Goal: Information Seeking & Learning: Find specific fact

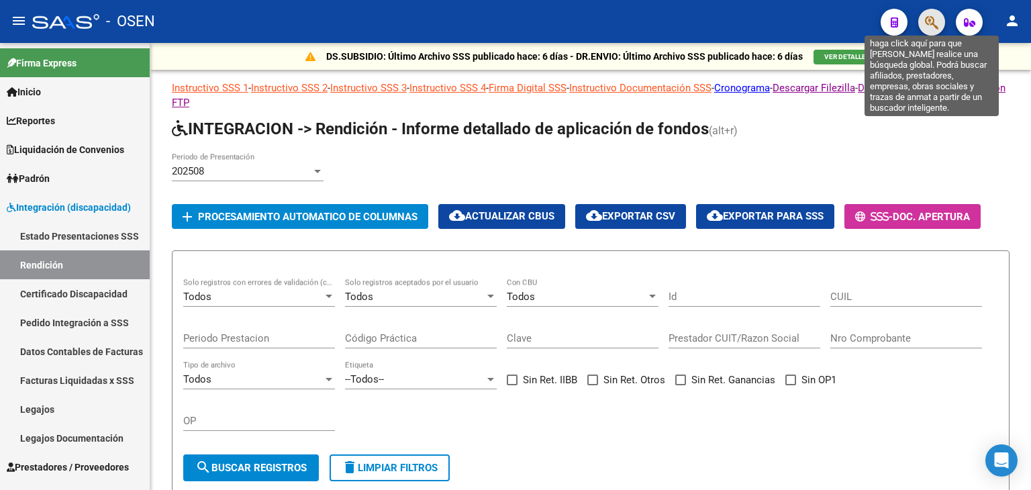
click at [925, 18] on icon "button" at bounding box center [931, 22] width 13 height 15
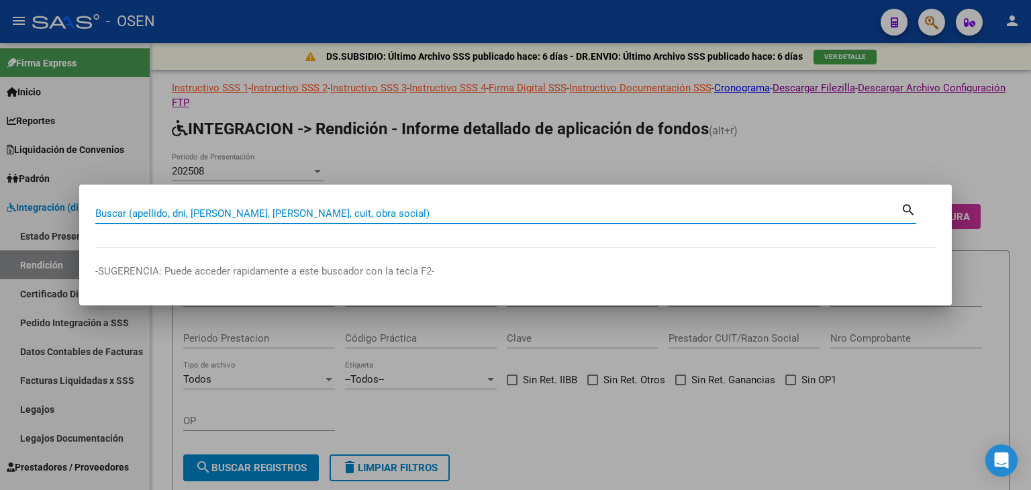
paste input "20-36499236-0"
click at [157, 215] on input "20-36499236-0" at bounding box center [498, 213] width 806 height 12
click at [109, 212] on input "20-364992360" at bounding box center [498, 213] width 806 height 12
type input "20364992360"
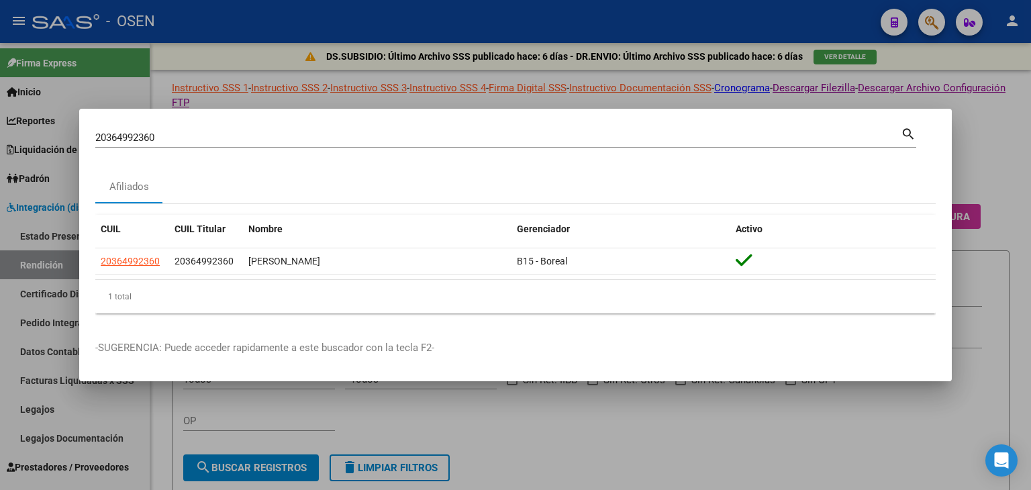
click at [1030, 131] on div at bounding box center [515, 245] width 1031 height 490
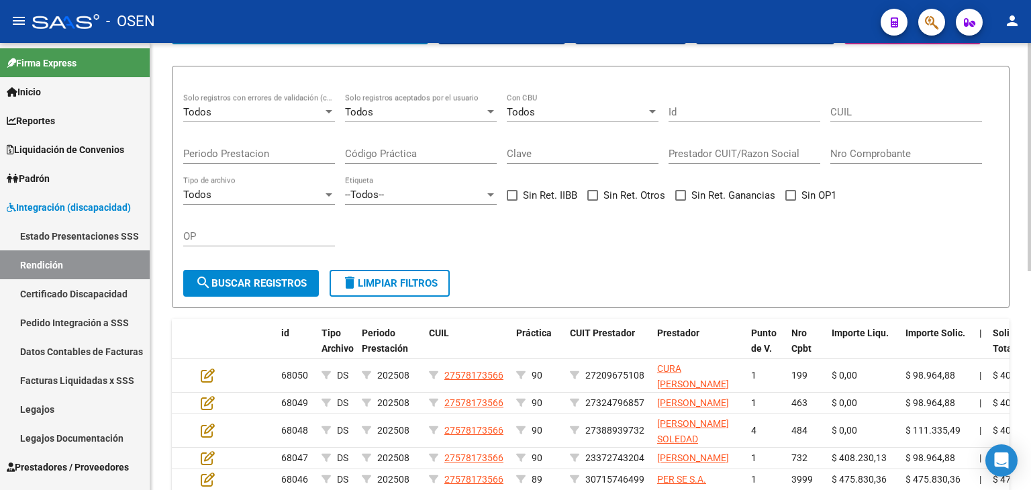
scroll to position [201, 0]
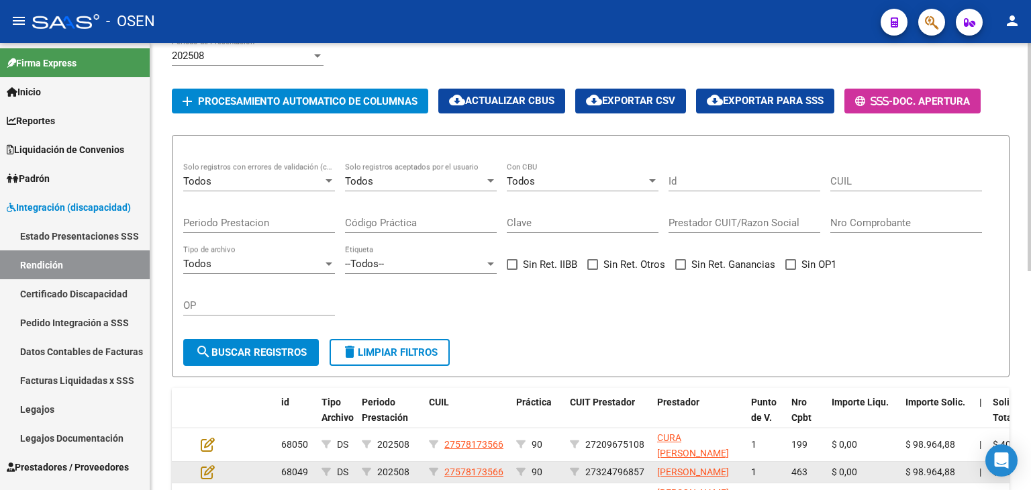
scroll to position [336, 0]
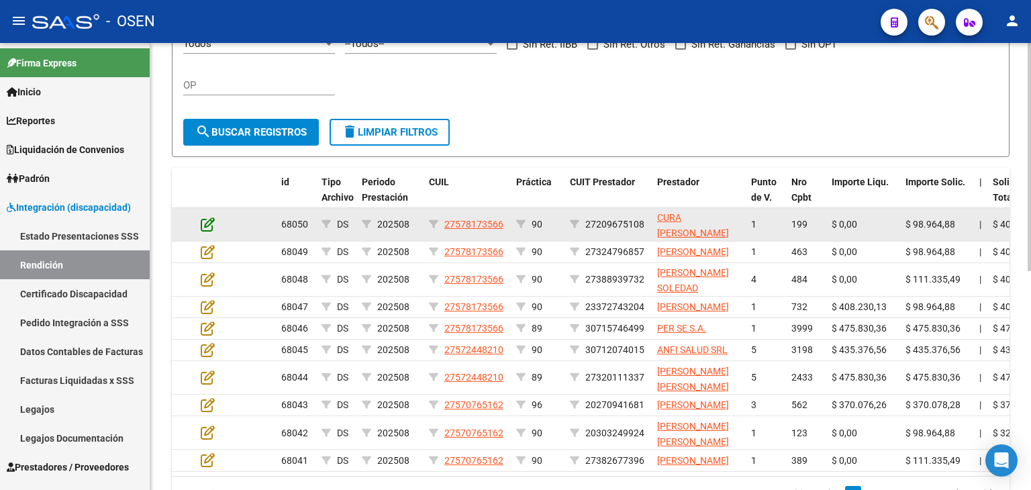
click at [204, 232] on icon at bounding box center [208, 224] width 14 height 15
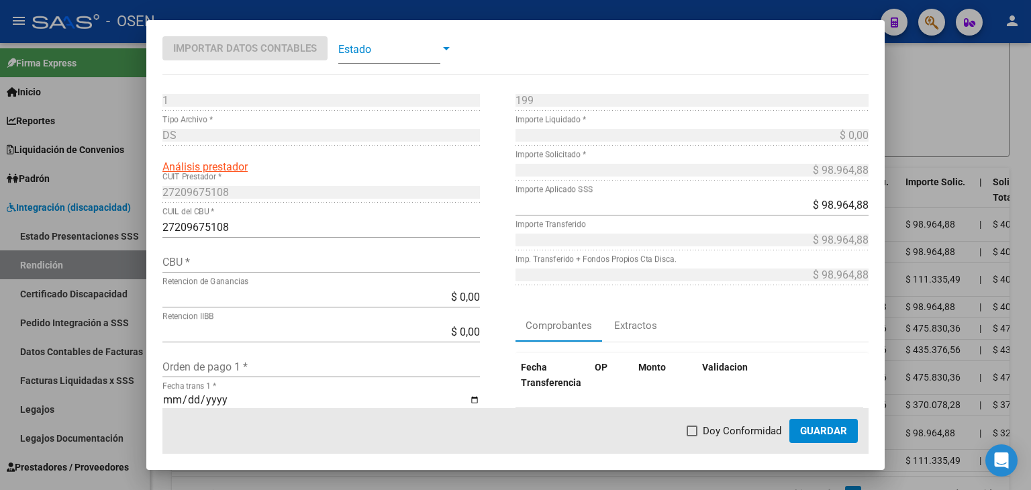
click at [988, 94] on div at bounding box center [515, 245] width 1031 height 490
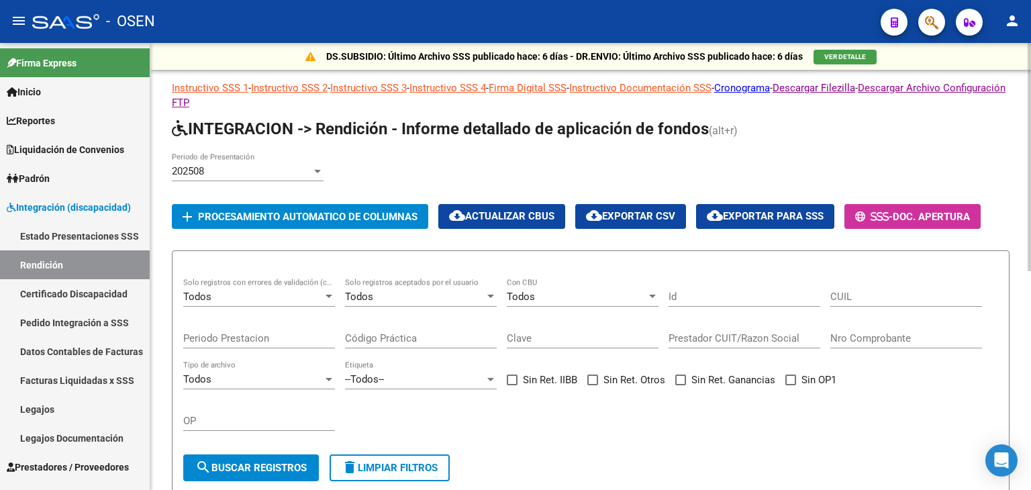
scroll to position [0, 0]
click at [243, 171] on div "202508" at bounding box center [242, 171] width 140 height 12
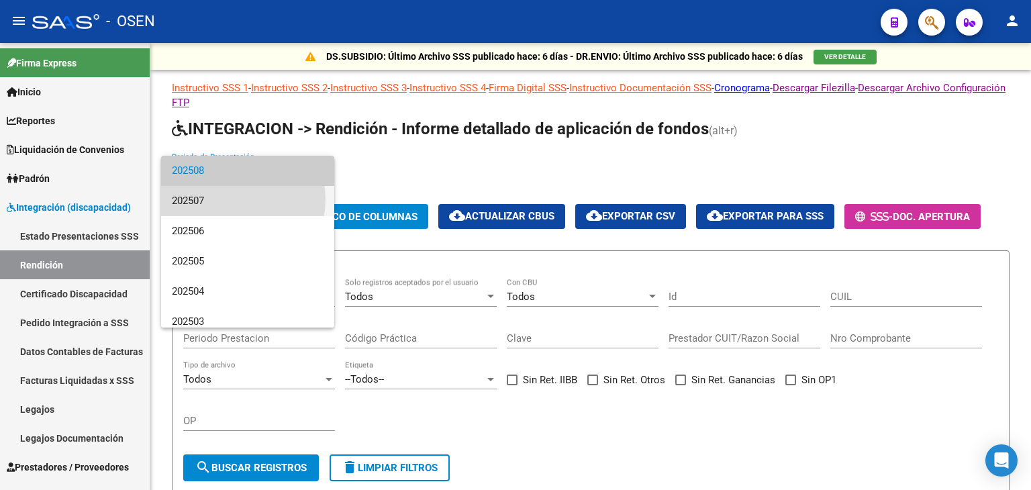
click at [231, 199] on span "202507" at bounding box center [248, 201] width 152 height 30
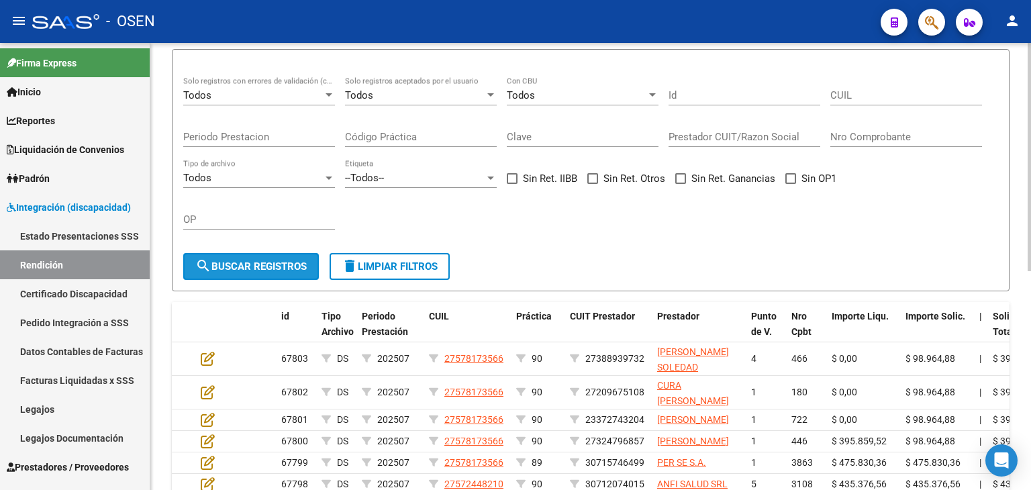
click at [240, 272] on span "search Buscar registros" at bounding box center [250, 266] width 111 height 12
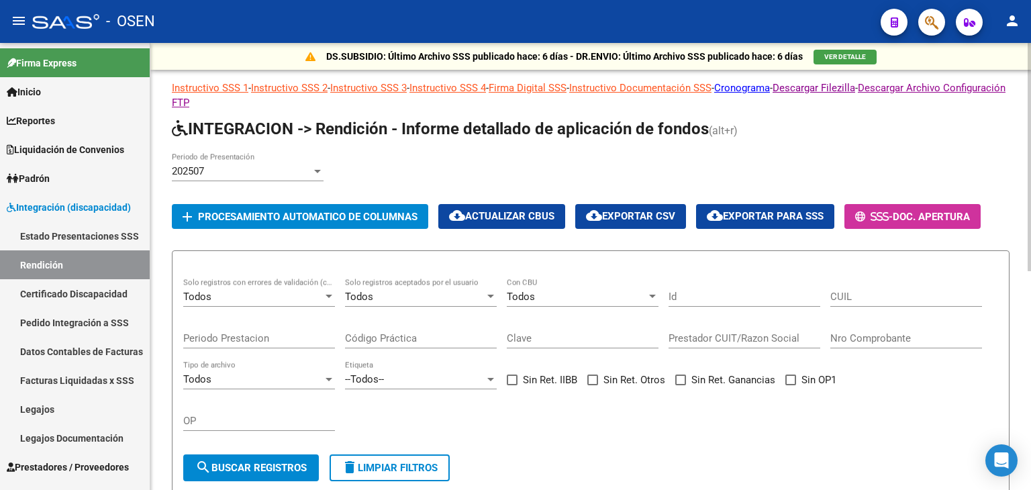
click at [241, 169] on div "202507" at bounding box center [242, 171] width 140 height 12
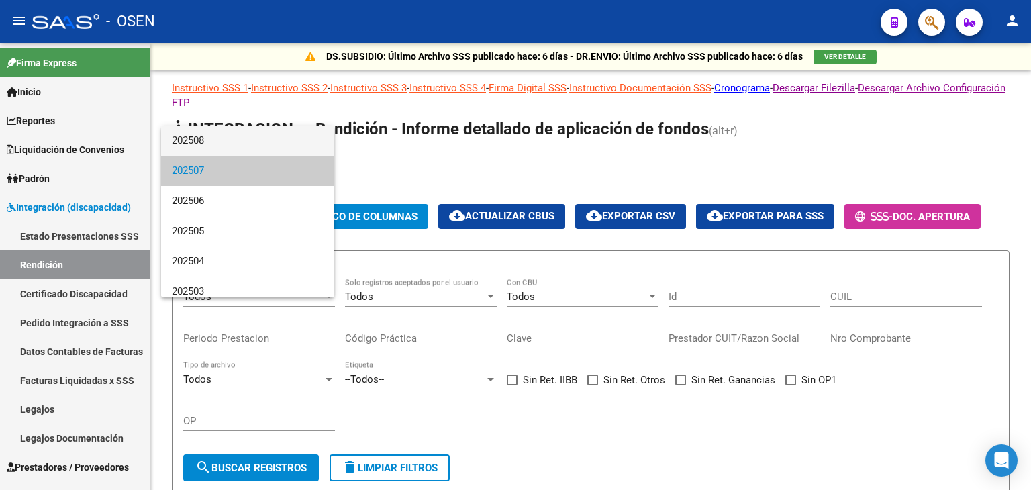
click at [233, 140] on span "202508" at bounding box center [248, 141] width 152 height 30
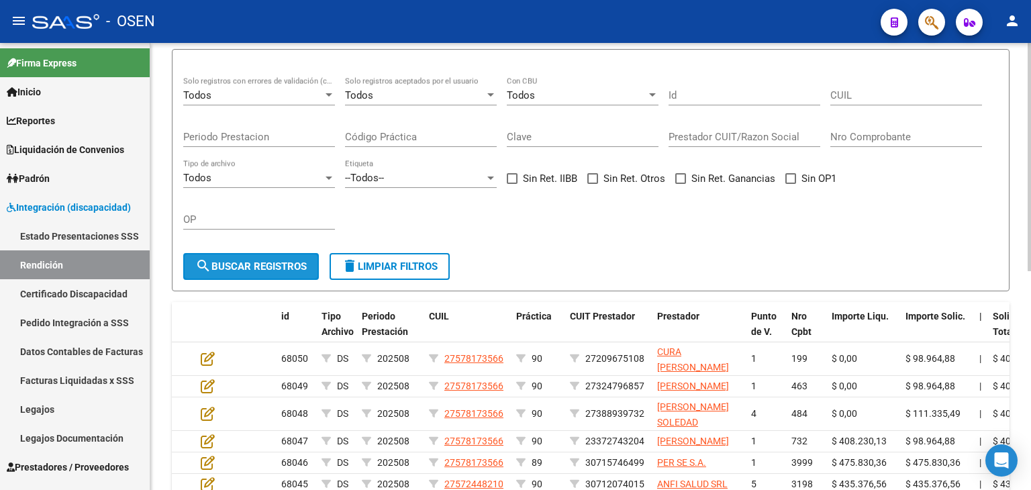
click at [255, 273] on span "search Buscar registros" at bounding box center [250, 266] width 111 height 12
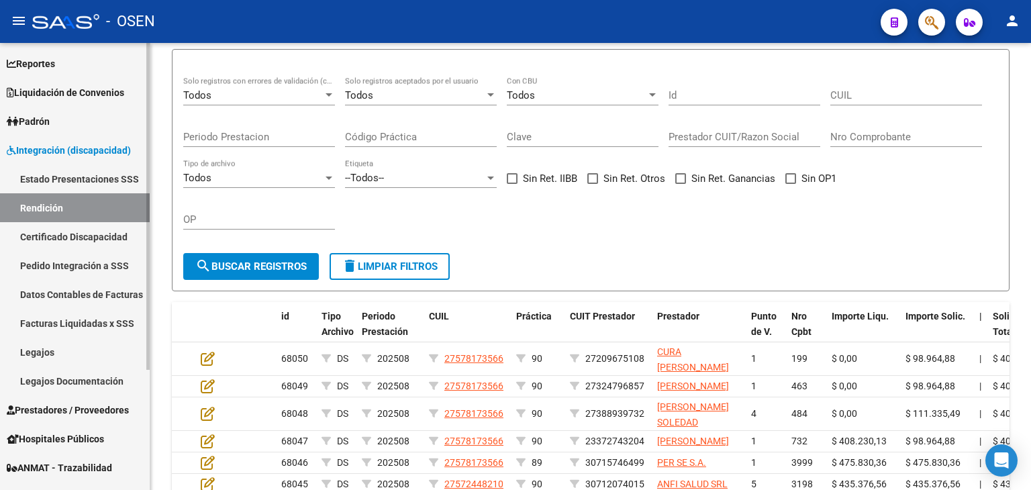
scroll to position [164, 0]
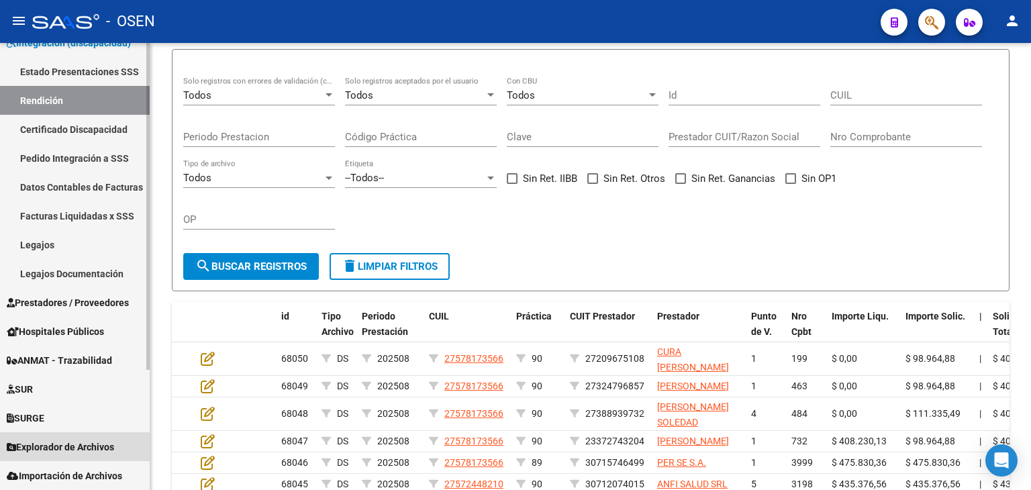
click at [92, 446] on span "Explorador de Archivos" at bounding box center [60, 447] width 107 height 15
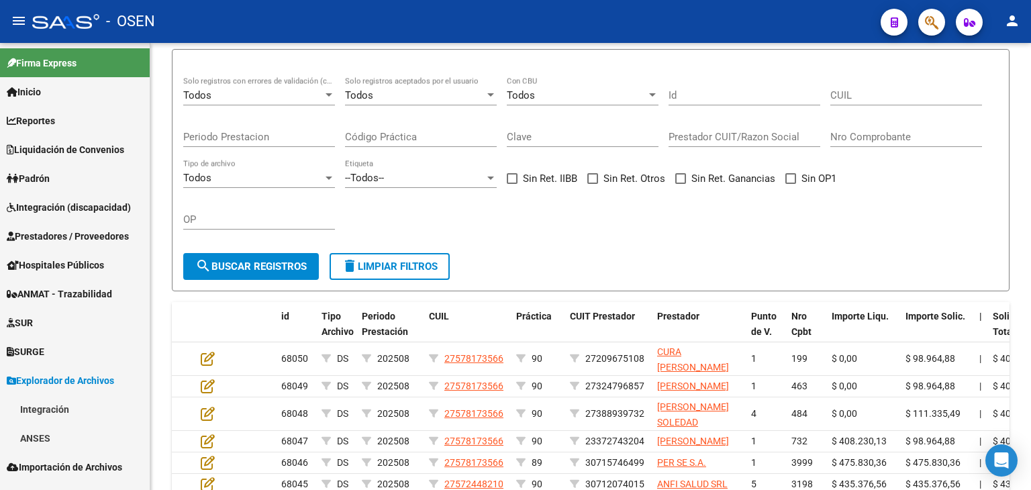
scroll to position [0, 0]
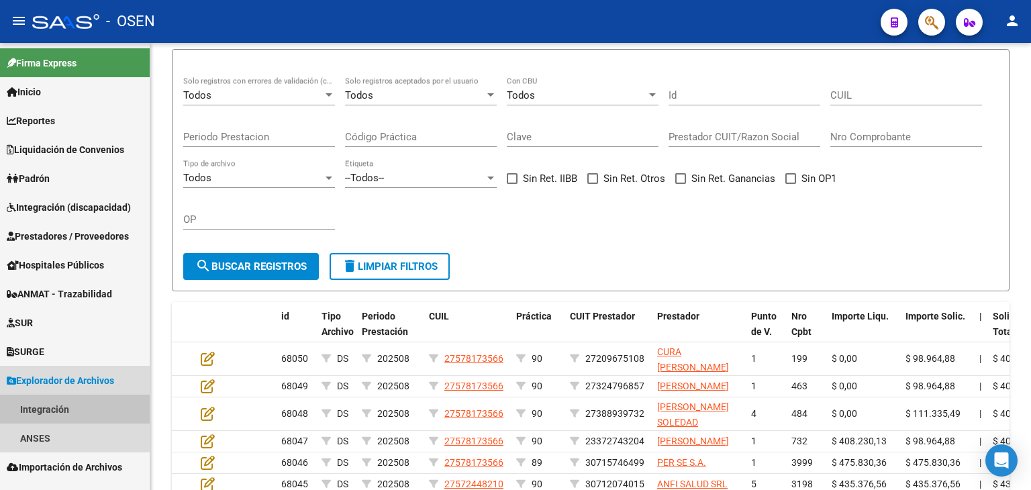
click at [73, 406] on link "Integración" at bounding box center [75, 409] width 150 height 29
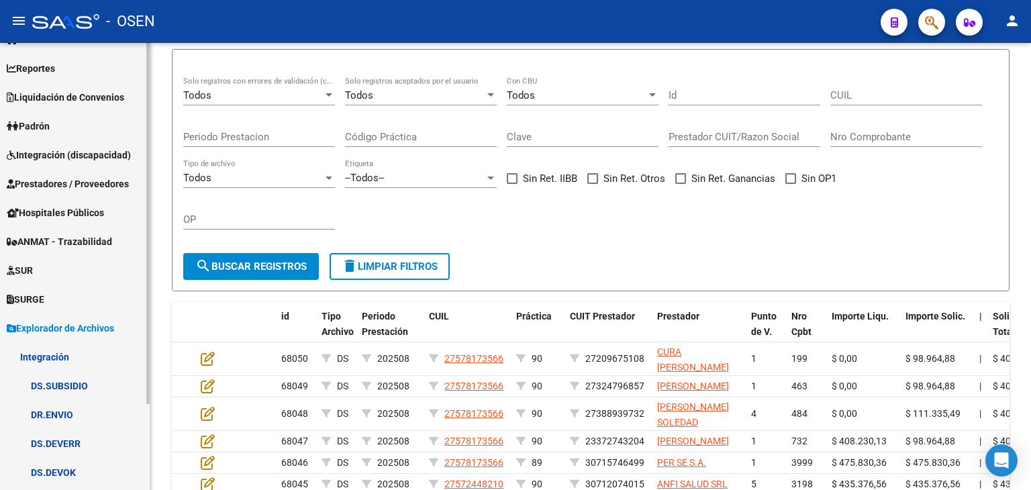
scroll to position [107, 0]
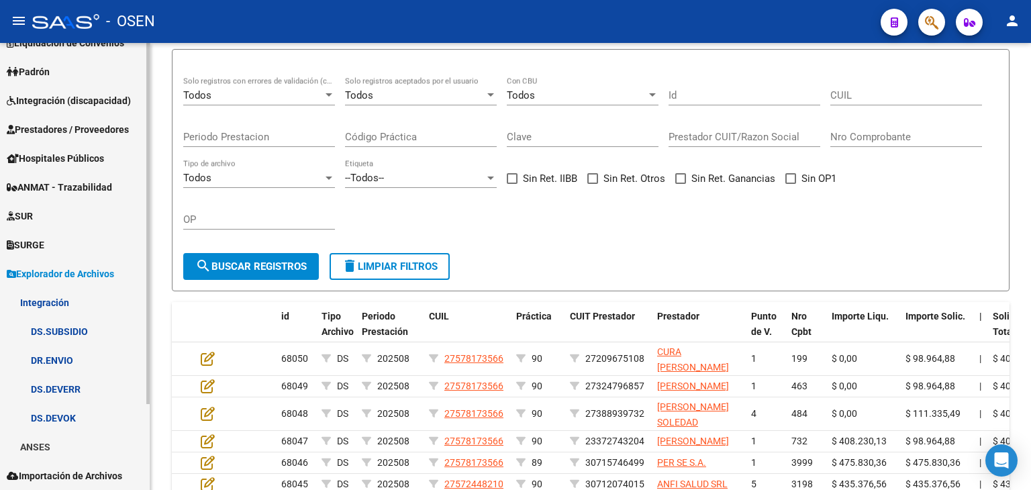
click at [83, 328] on link "DS.SUBSIDIO" at bounding box center [75, 331] width 150 height 29
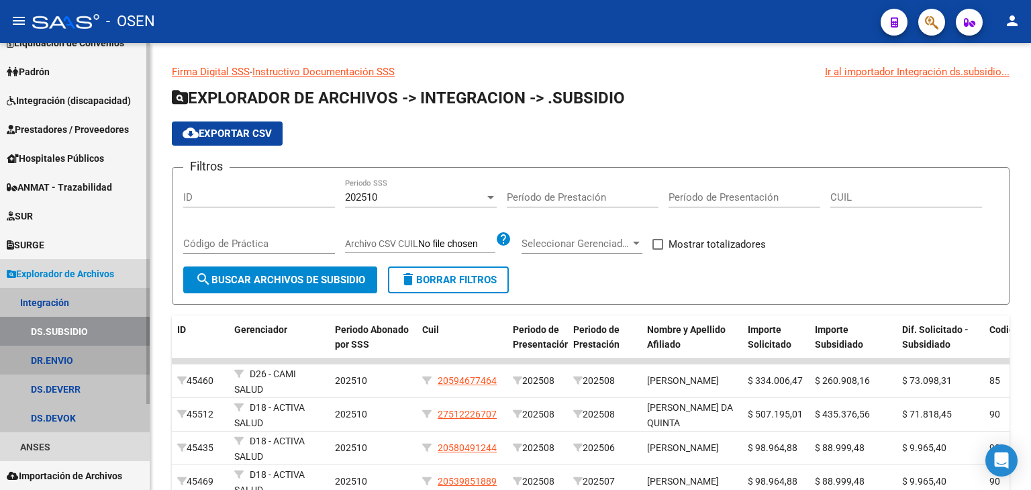
click at [72, 360] on link "DR.ENVIO" at bounding box center [75, 360] width 150 height 29
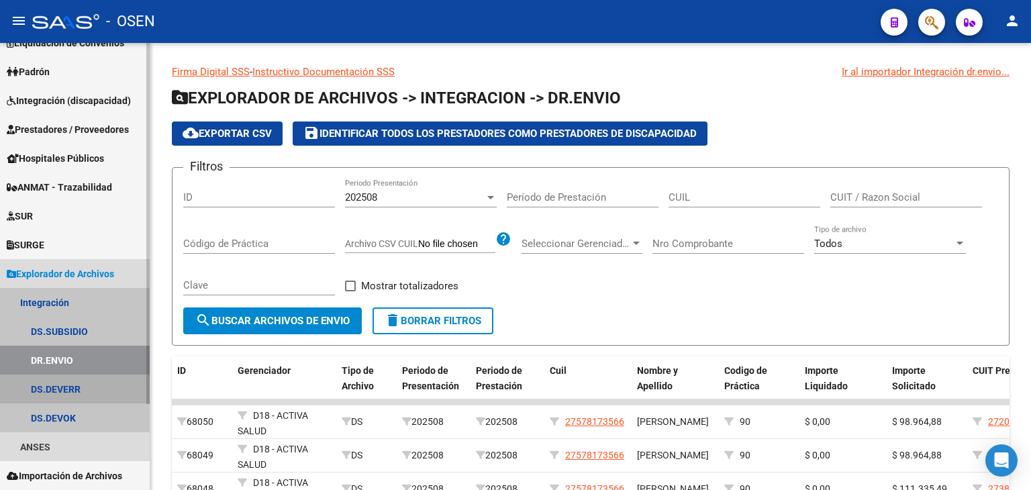
click at [75, 387] on link "DS.DEVERR" at bounding box center [75, 389] width 150 height 29
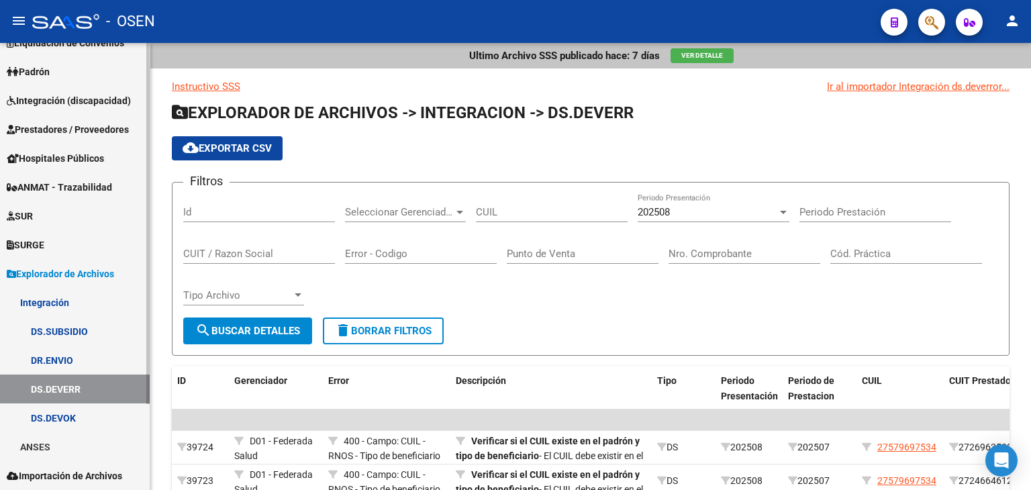
click at [79, 418] on link "DS.DEVOK" at bounding box center [75, 417] width 150 height 29
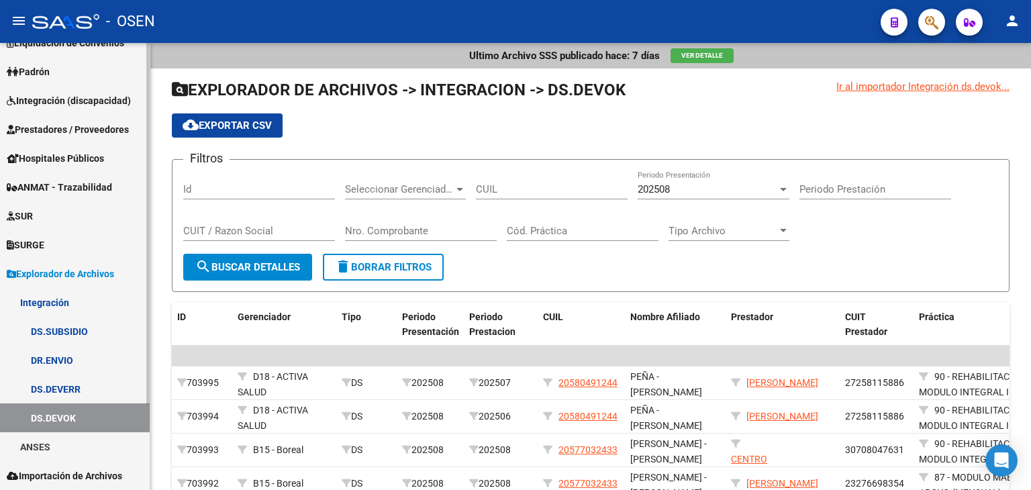
click at [97, 331] on link "DS.SUBSIDIO" at bounding box center [75, 331] width 150 height 29
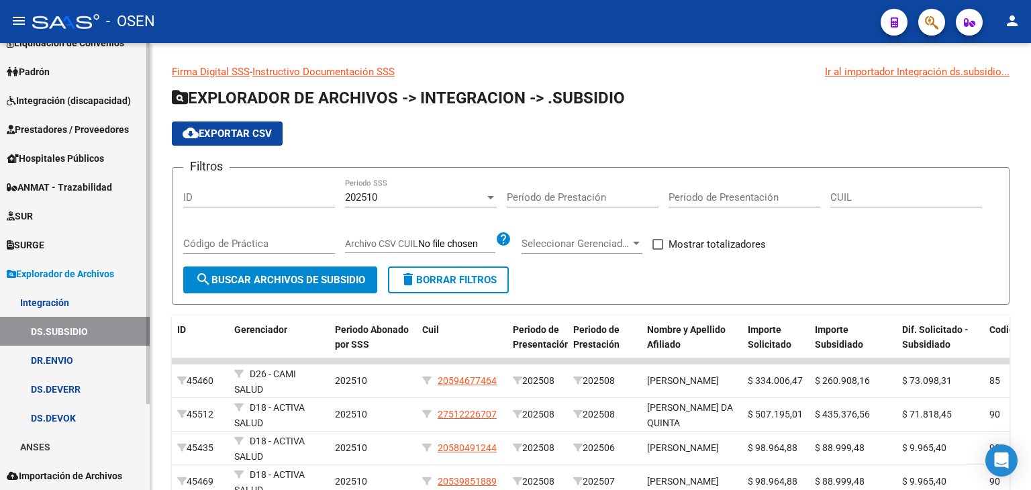
click at [81, 274] on span "Explorador de Archivos" at bounding box center [60, 273] width 107 height 15
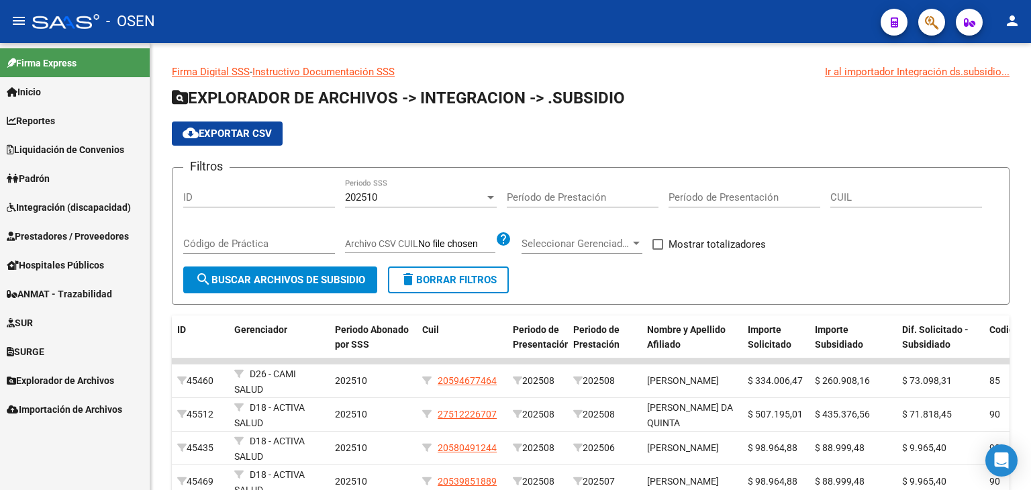
click at [89, 118] on link "Reportes" at bounding box center [75, 120] width 150 height 29
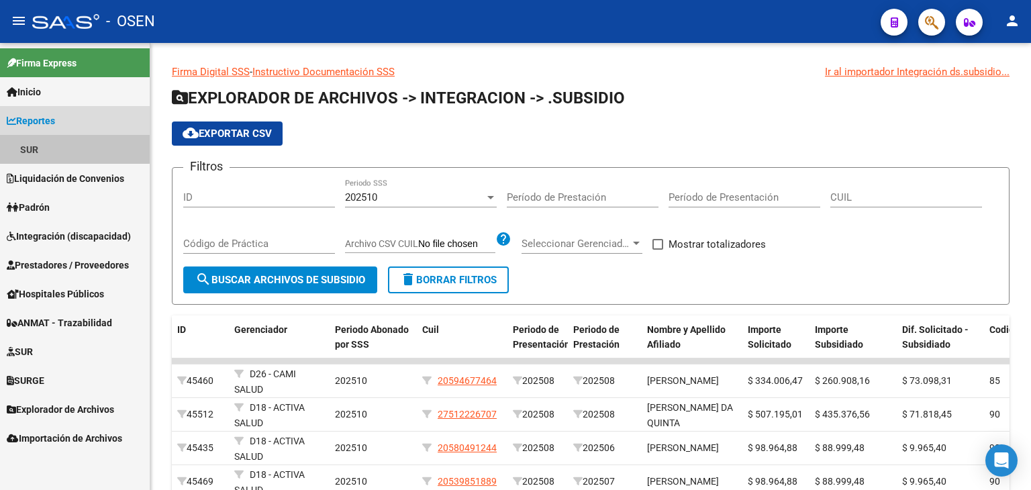
click at [68, 148] on link "SUR" at bounding box center [75, 149] width 150 height 29
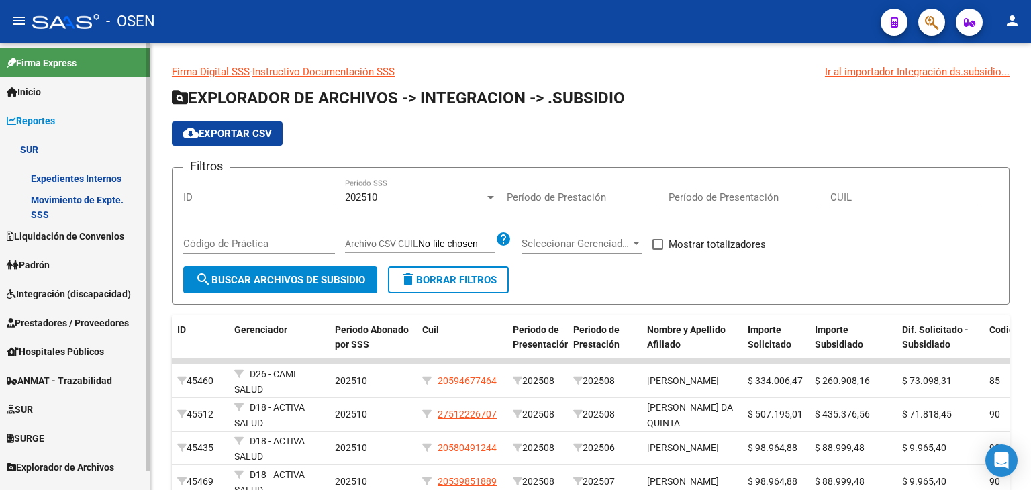
click at [74, 124] on link "Reportes" at bounding box center [75, 120] width 150 height 29
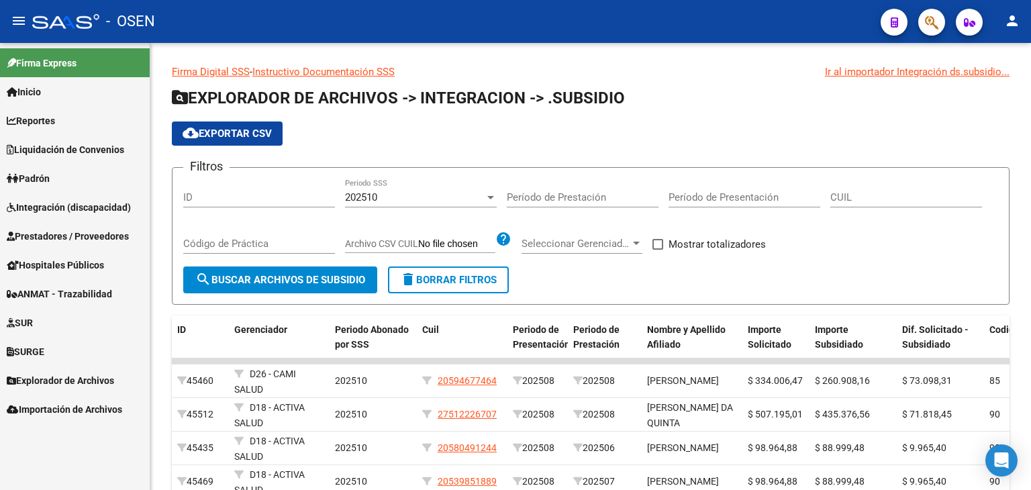
click at [94, 203] on span "Integración (discapacidad)" at bounding box center [69, 207] width 124 height 15
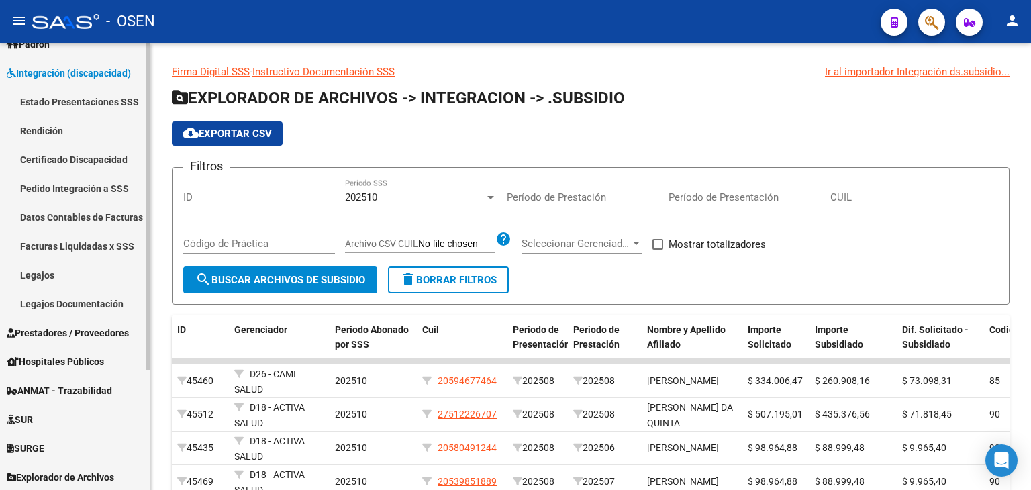
scroll to position [164, 0]
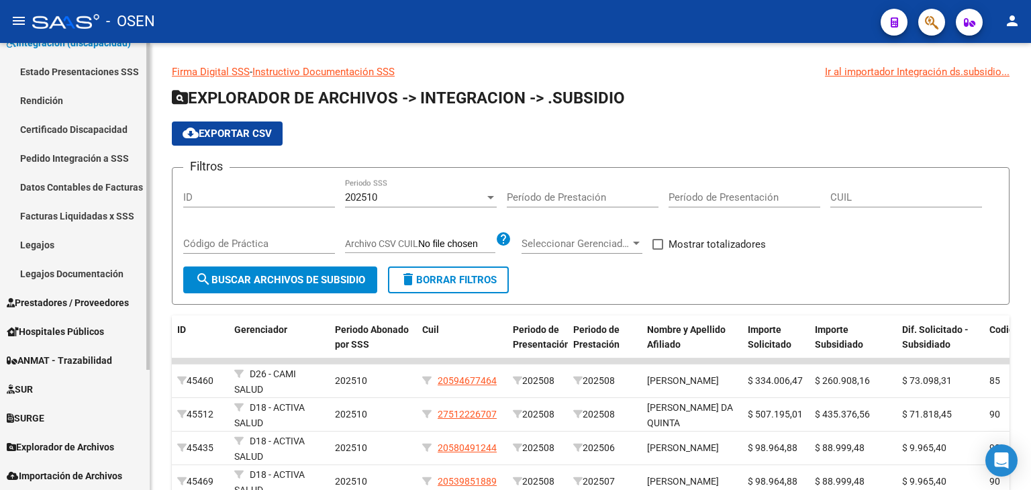
click at [104, 475] on span "Importación de Archivos" at bounding box center [64, 476] width 115 height 15
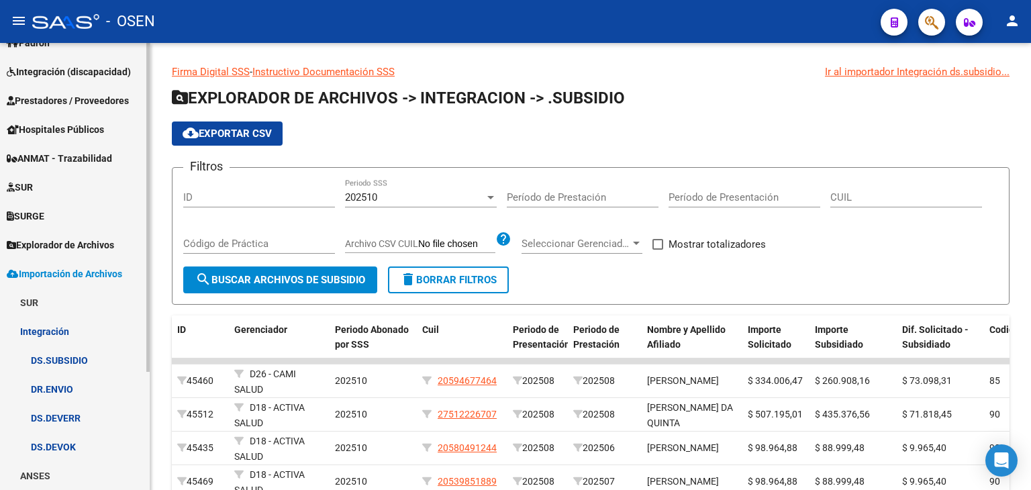
scroll to position [136, 0]
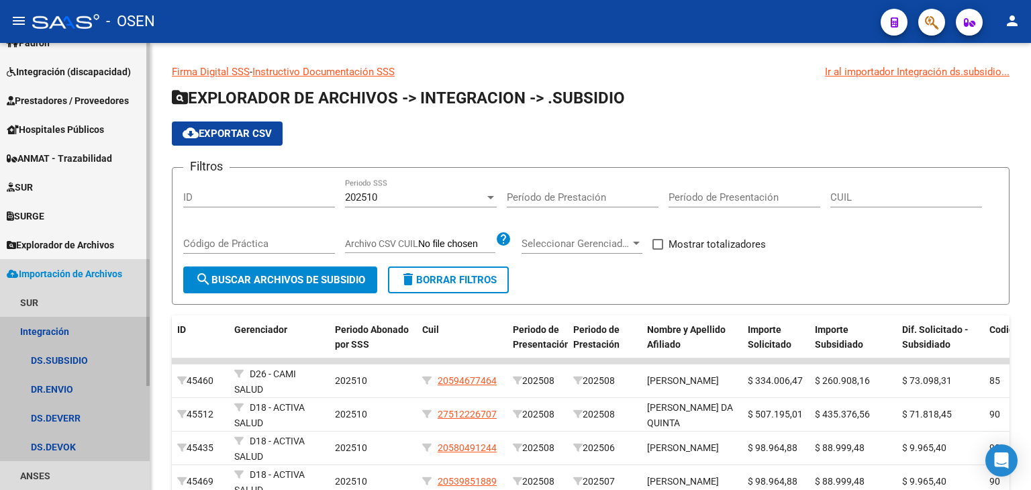
click at [64, 331] on link "Integración" at bounding box center [75, 331] width 150 height 29
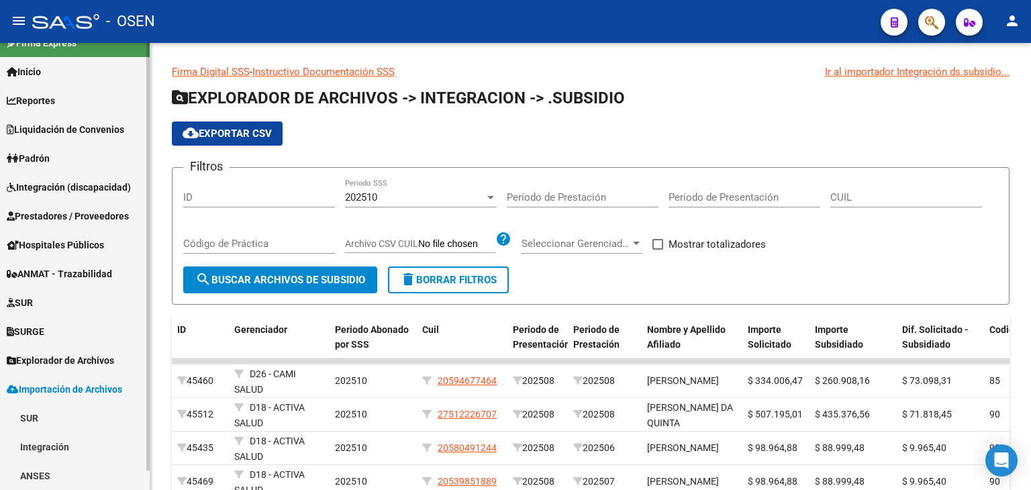
click at [47, 440] on link "Integración" at bounding box center [75, 446] width 150 height 29
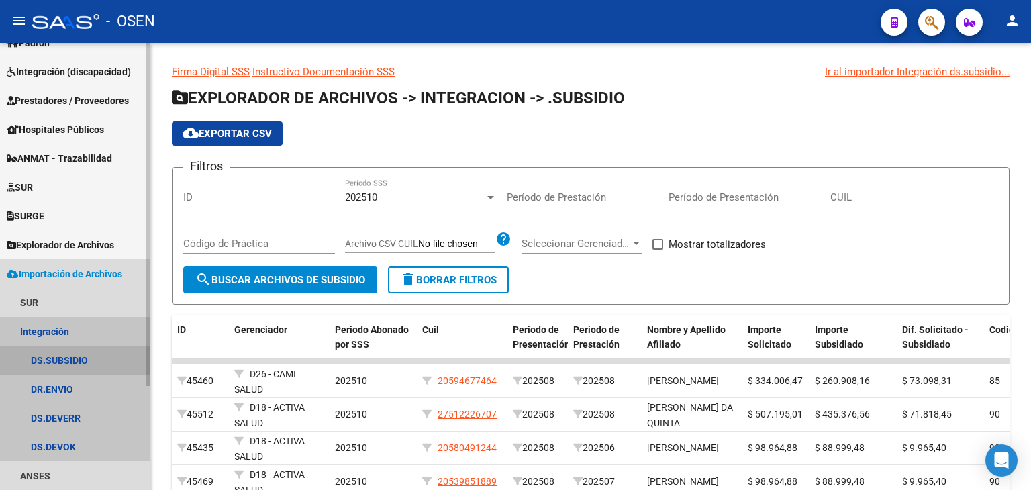
click at [77, 362] on link "DS.SUBSIDIO" at bounding box center [75, 360] width 150 height 29
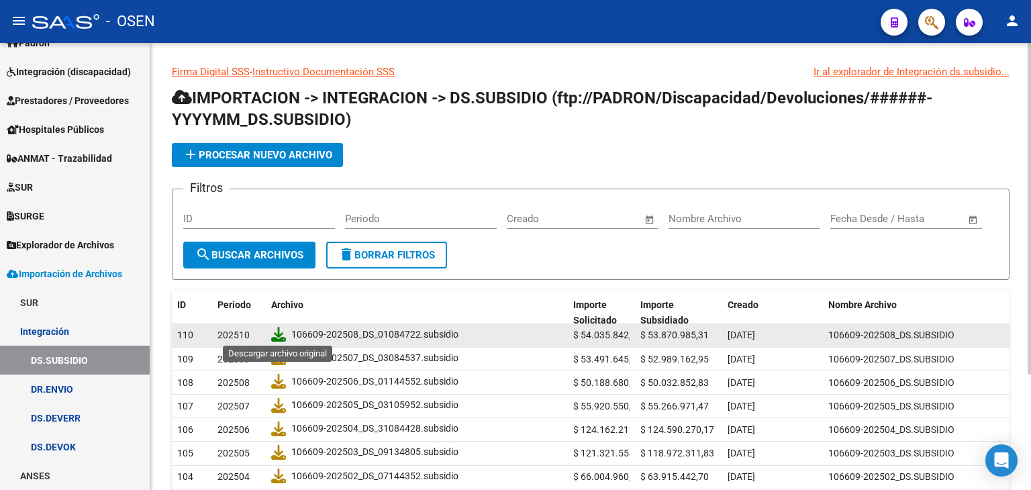
click at [274, 332] on icon at bounding box center [278, 334] width 15 height 15
click at [295, 153] on span "add Procesar nuevo archivo" at bounding box center [258, 155] width 150 height 12
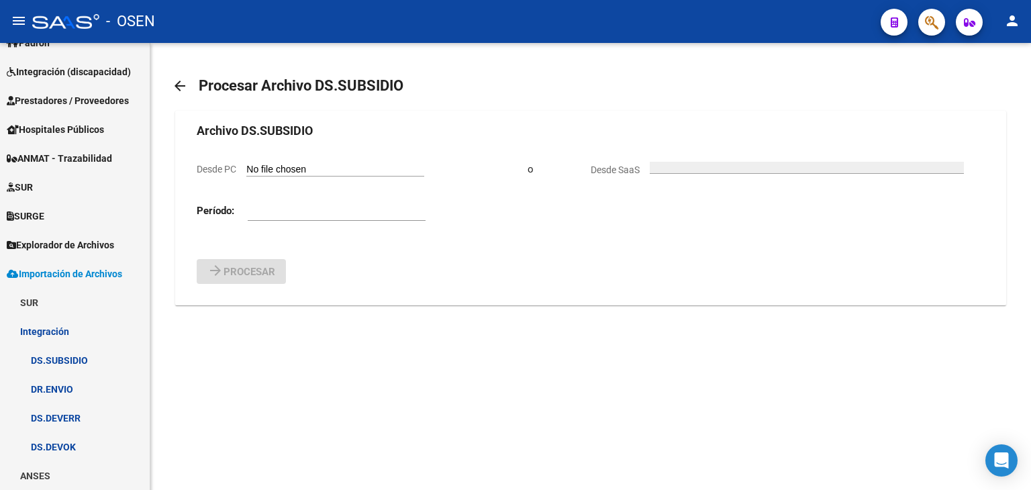
click at [655, 164] on button "Desde SaaS" at bounding box center [807, 168] width 314 height 12
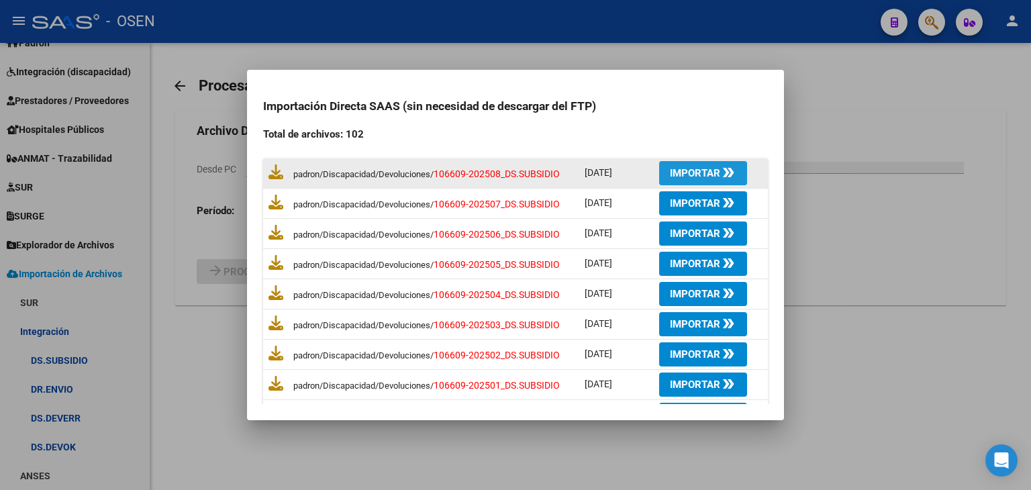
click at [708, 167] on span "Importar double_arrow" at bounding box center [703, 173] width 66 height 12
type input "202510"
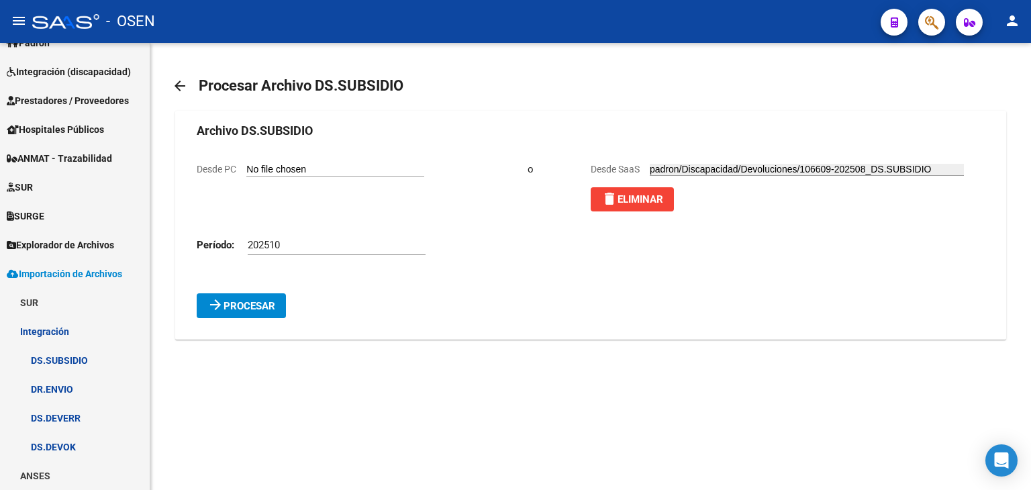
click at [173, 86] on mat-icon "arrow_back" at bounding box center [180, 86] width 16 height 16
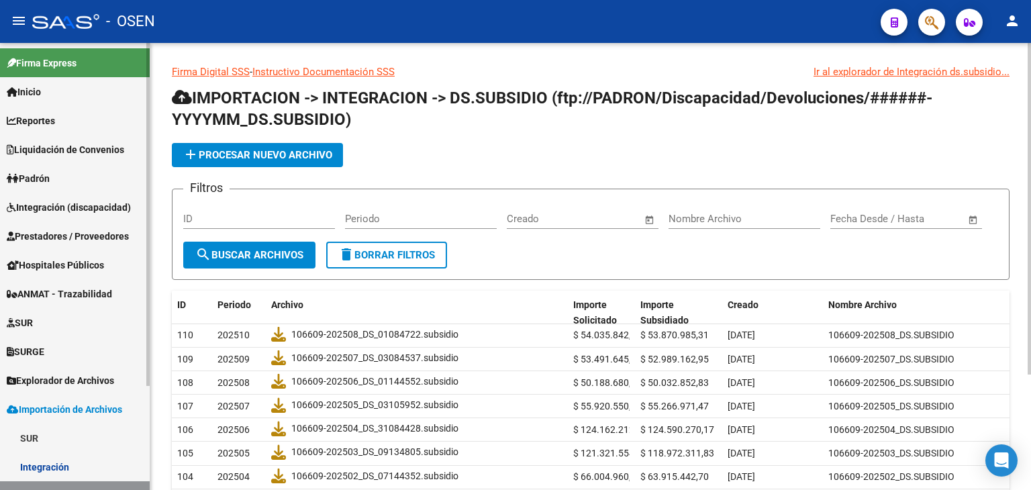
click at [102, 127] on link "Reportes" at bounding box center [75, 120] width 150 height 29
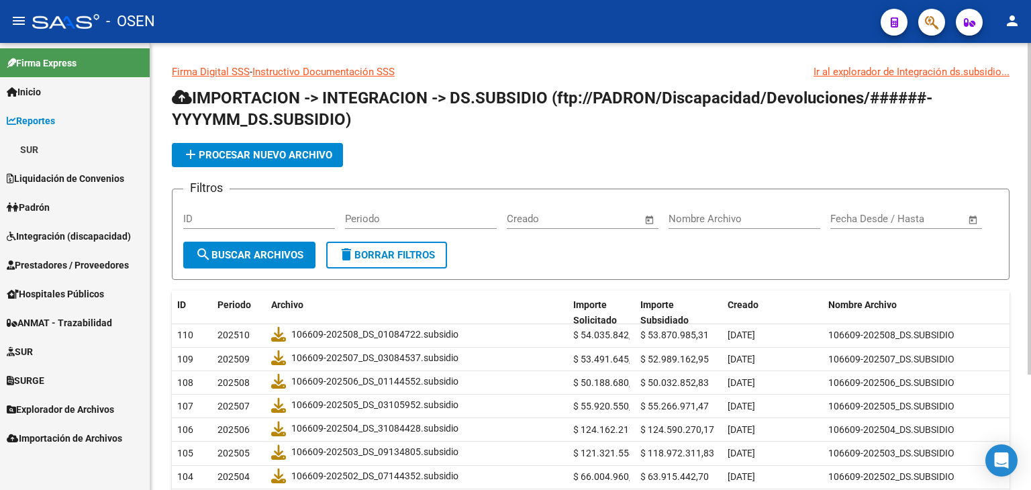
click at [44, 140] on link "SUR" at bounding box center [75, 149] width 150 height 29
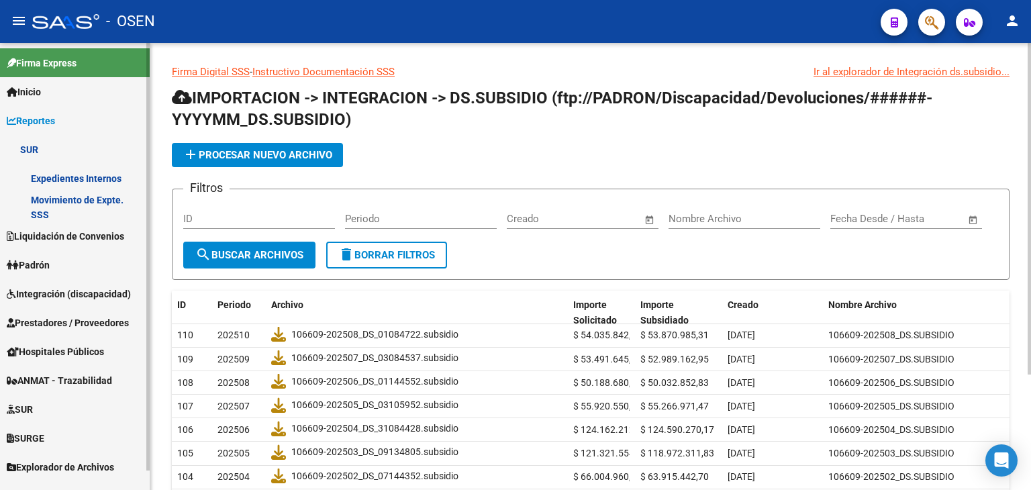
click at [75, 110] on link "Reportes" at bounding box center [75, 120] width 150 height 29
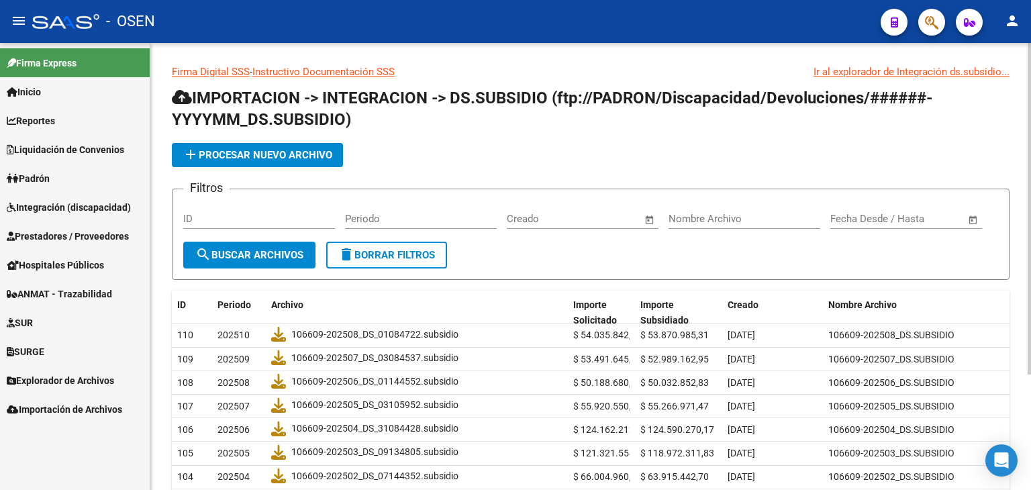
click at [77, 142] on span "Liquidación de Convenios" at bounding box center [65, 149] width 117 height 15
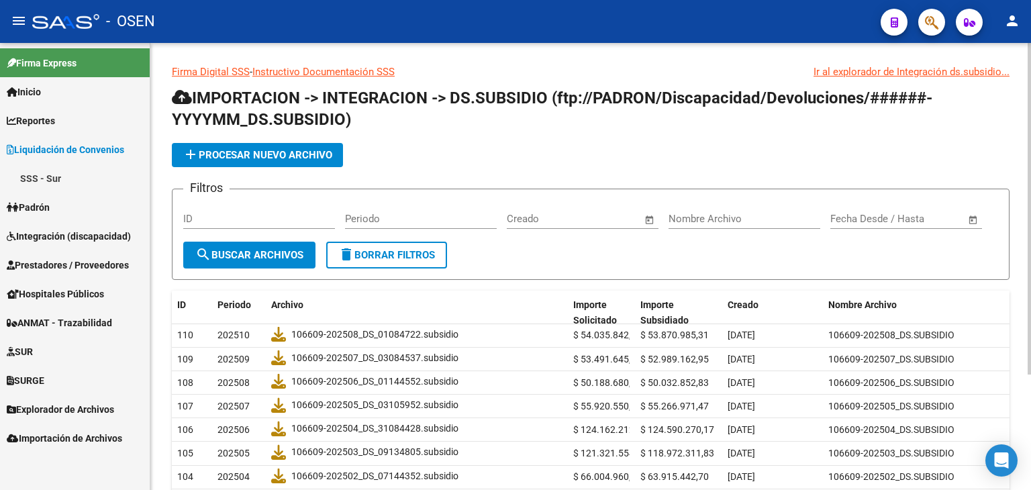
click at [56, 243] on link "Integración (discapacidad)" at bounding box center [75, 236] width 150 height 29
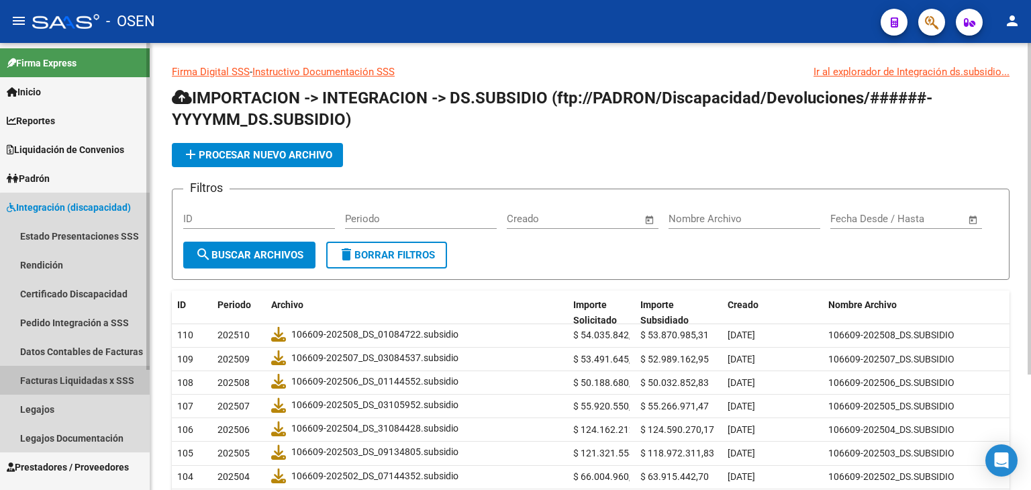
click at [91, 380] on link "Facturas Liquidadas x SSS" at bounding box center [75, 380] width 150 height 29
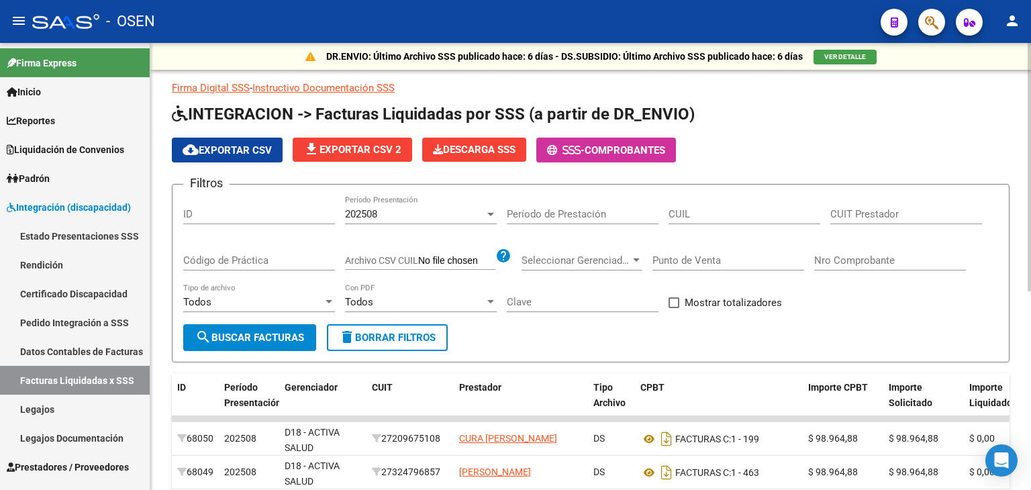
click at [435, 215] on div "202508" at bounding box center [415, 214] width 140 height 12
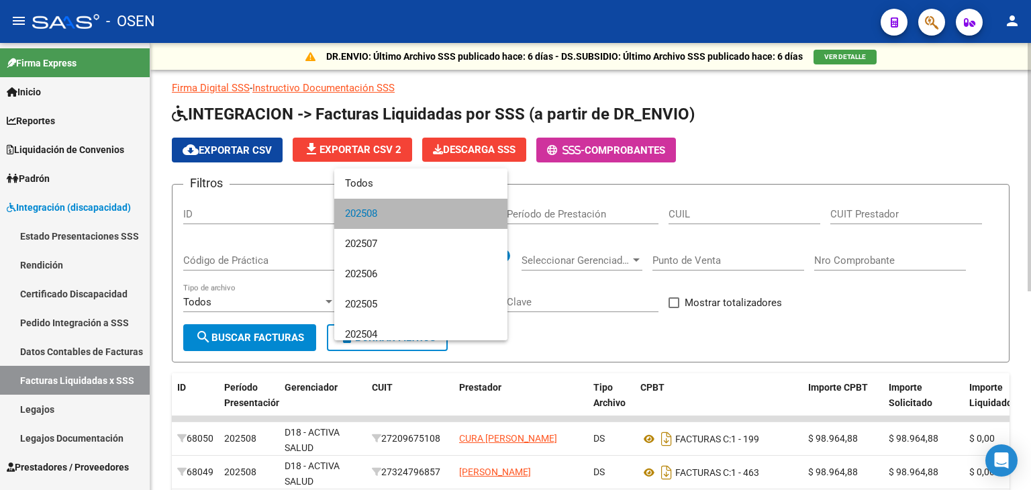
click at [435, 215] on span "202508" at bounding box center [421, 214] width 152 height 30
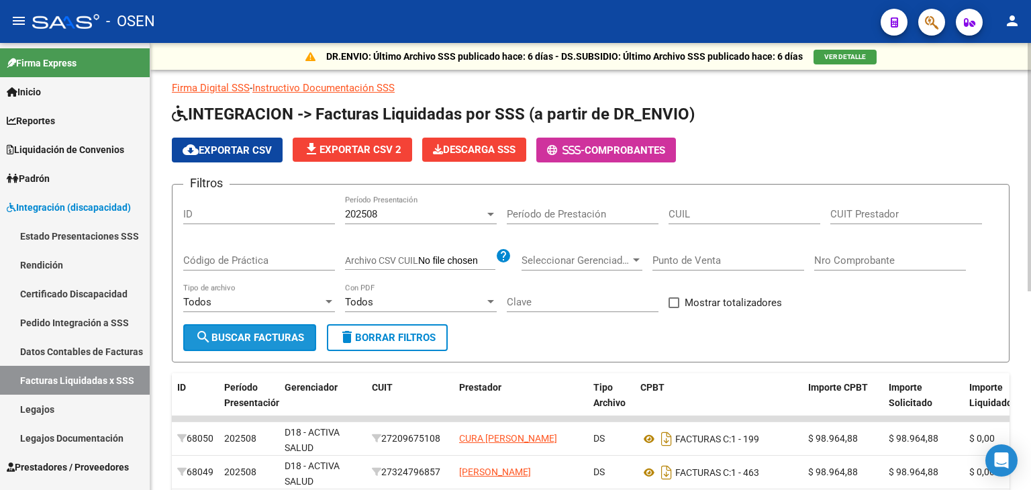
drag, startPoint x: 294, startPoint y: 345, endPoint x: 309, endPoint y: 293, distance: 53.8
click at [294, 344] on button "search Buscar Facturas" at bounding box center [249, 337] width 133 height 27
click at [244, 151] on span "cloud_download Exportar CSV" at bounding box center [227, 150] width 89 height 12
click at [920, 17] on button "button" at bounding box center [931, 22] width 27 height 27
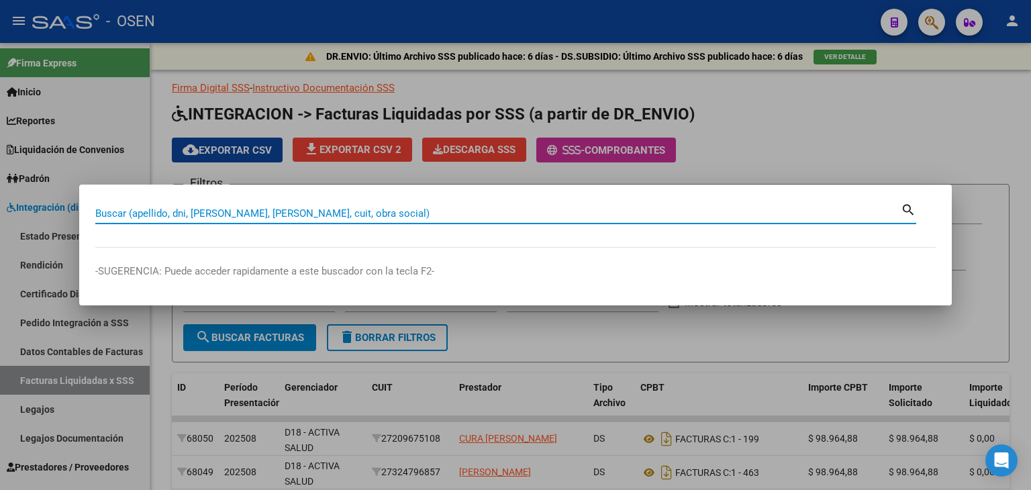
paste input "20236487947"
type input "20236487947"
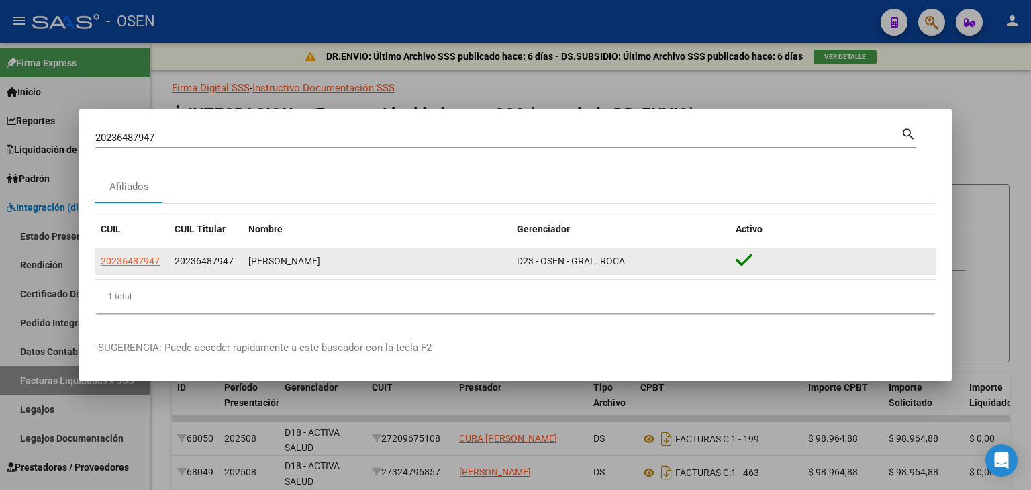
drag, startPoint x: 629, startPoint y: 262, endPoint x: 485, endPoint y: 258, distance: 144.4
click at [485, 258] on div "20236487947 20236487947 [PERSON_NAME] D23 - [PERSON_NAME]. ROCA" at bounding box center [515, 261] width 840 height 27
copy div "D23 - OSEN - GRAL. ROCA"
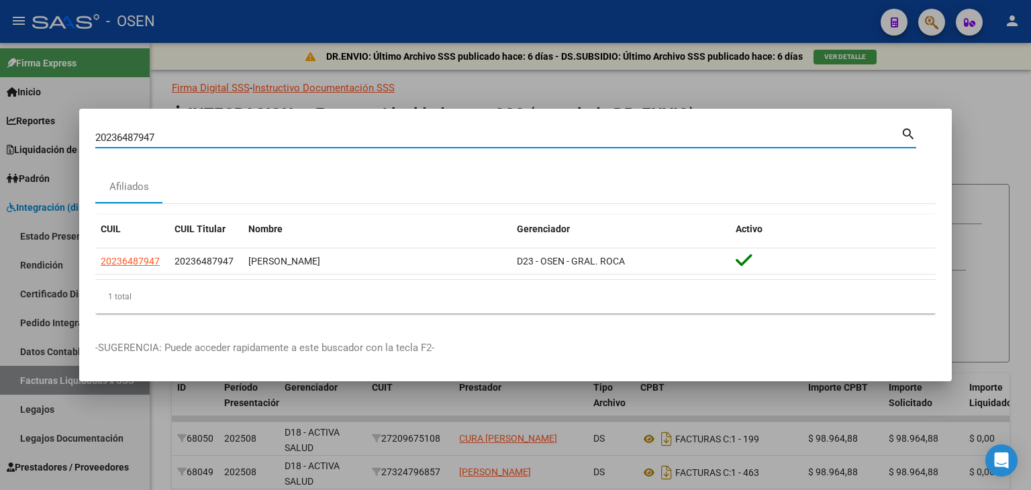
drag, startPoint x: 602, startPoint y: 142, endPoint x: 0, endPoint y: 160, distance: 602.4
click at [0, 160] on div "20236487947 Buscar (apellido, dni, cuil, [PERSON_NAME], cuit, obra social) sear…" at bounding box center [515, 245] width 1031 height 490
paste input "20485159437"
type input "20485159437"
drag, startPoint x: 191, startPoint y: 138, endPoint x: 77, endPoint y: 139, distance: 114.1
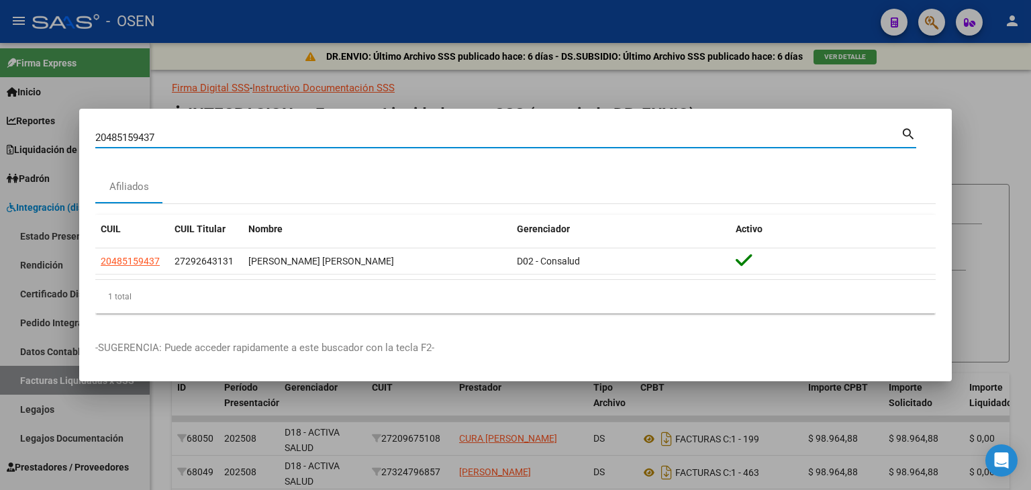
click at [77, 139] on div "20485159437 Buscar (apellido, dni, cuil, nro traspaso, cuit, obra social) searc…" at bounding box center [515, 245] width 1031 height 490
paste input "20523488830"
type input "20523488830"
drag, startPoint x: 179, startPoint y: 138, endPoint x: 30, endPoint y: 134, distance: 149.1
click at [28, 141] on div "20523488830 Buscar (apellido, dni, cuil, nro traspaso, cuit, obra social) searc…" at bounding box center [515, 245] width 1031 height 490
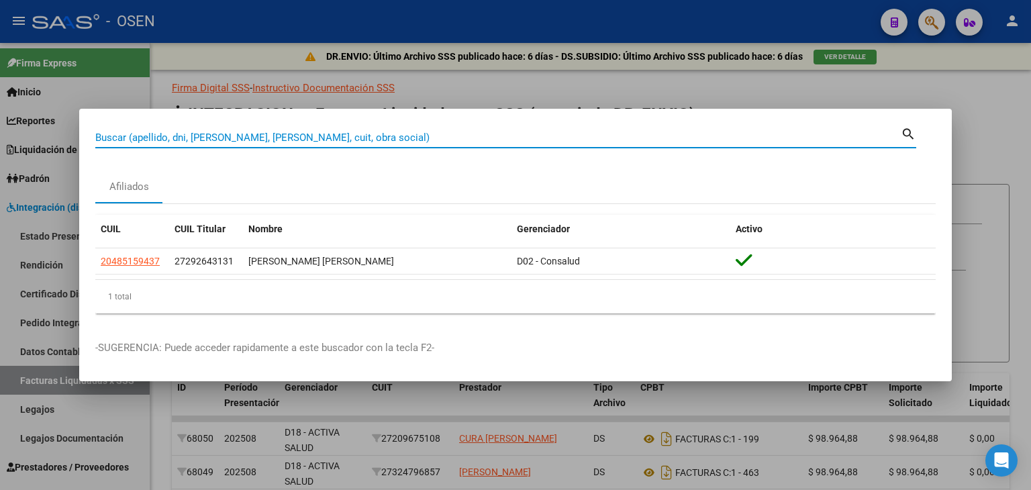
paste input "20546683185"
type input "20546683185"
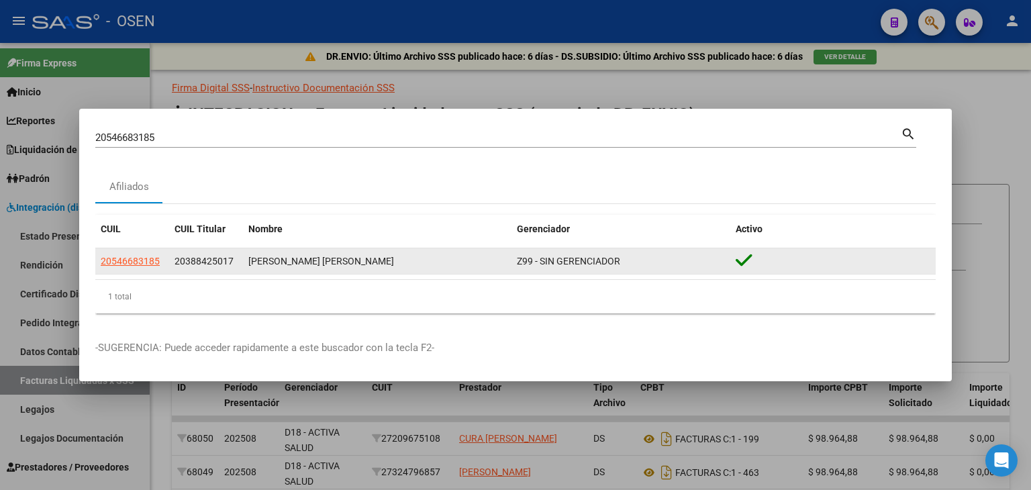
drag, startPoint x: 636, startPoint y: 268, endPoint x: 490, endPoint y: 269, distance: 146.3
click at [490, 269] on div "20546683185 20388425017 [PERSON_NAME] [PERSON_NAME] Z99 - SIN GERENCIADOR" at bounding box center [515, 261] width 840 height 27
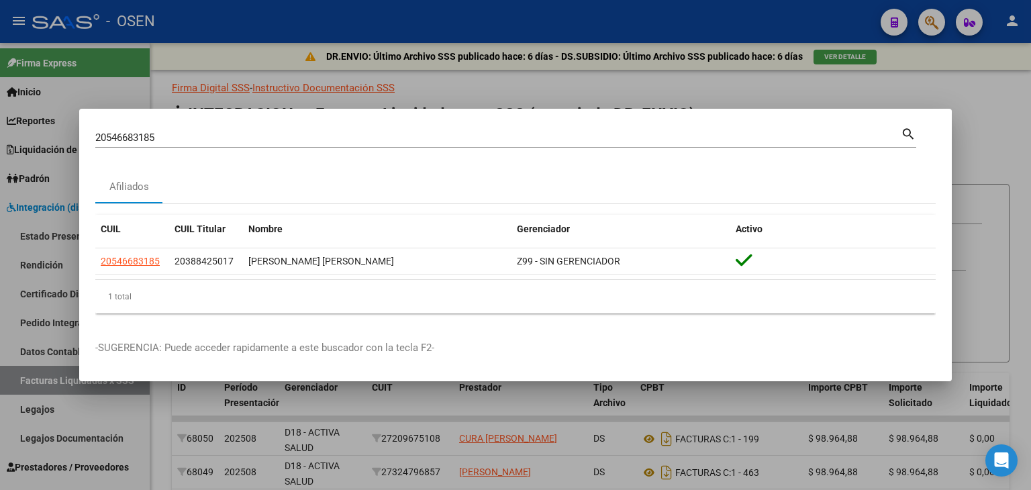
copy div "Z99 - SIN GERENCIADOR"
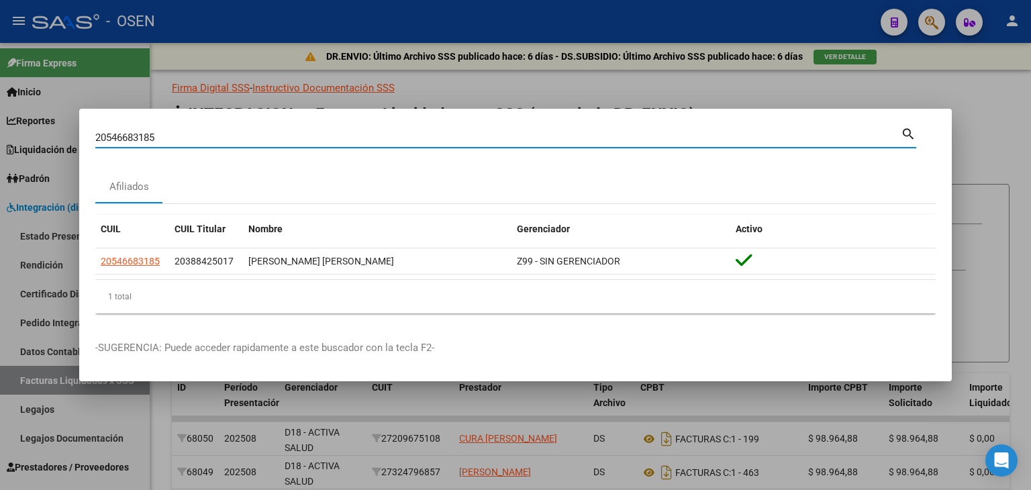
drag, startPoint x: 194, startPoint y: 137, endPoint x: 0, endPoint y: 135, distance: 194.0
click at [1, 135] on div "20546683185 Buscar (apellido, dni, cuil, nro traspaso, cuit, obra social) searc…" at bounding box center [515, 245] width 1031 height 490
paste input "23533558429"
type input "23533558429"
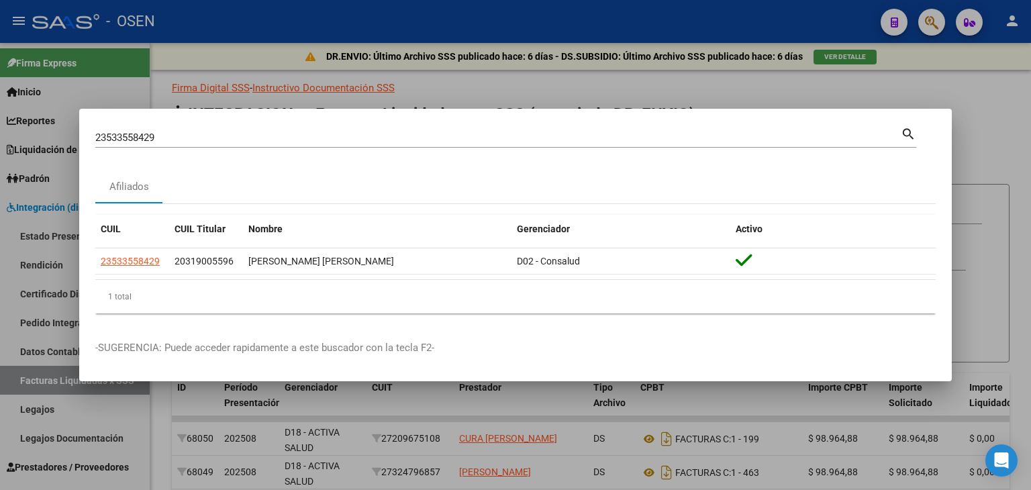
click at [999, 140] on div at bounding box center [515, 245] width 1031 height 490
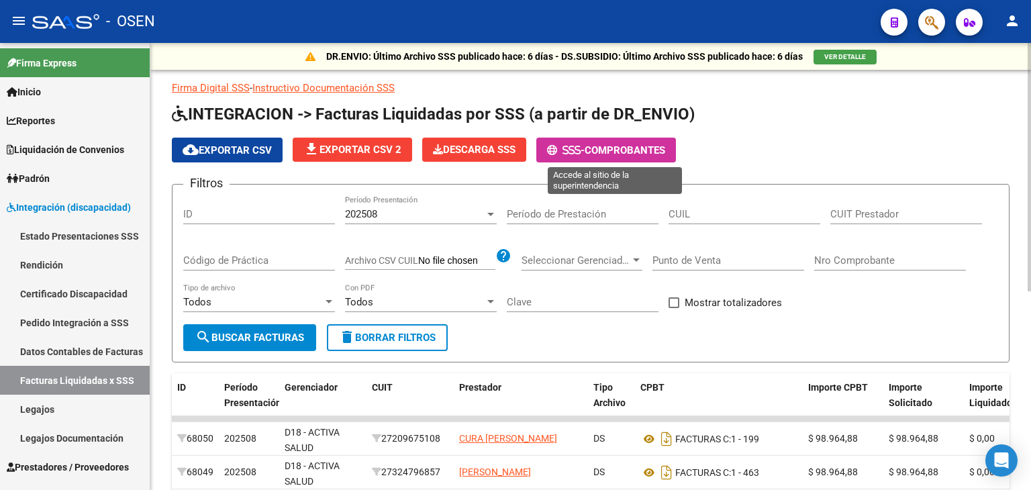
click at [639, 148] on span "Comprobantes" at bounding box center [625, 150] width 81 height 12
